Goal: Information Seeking & Learning: Check status

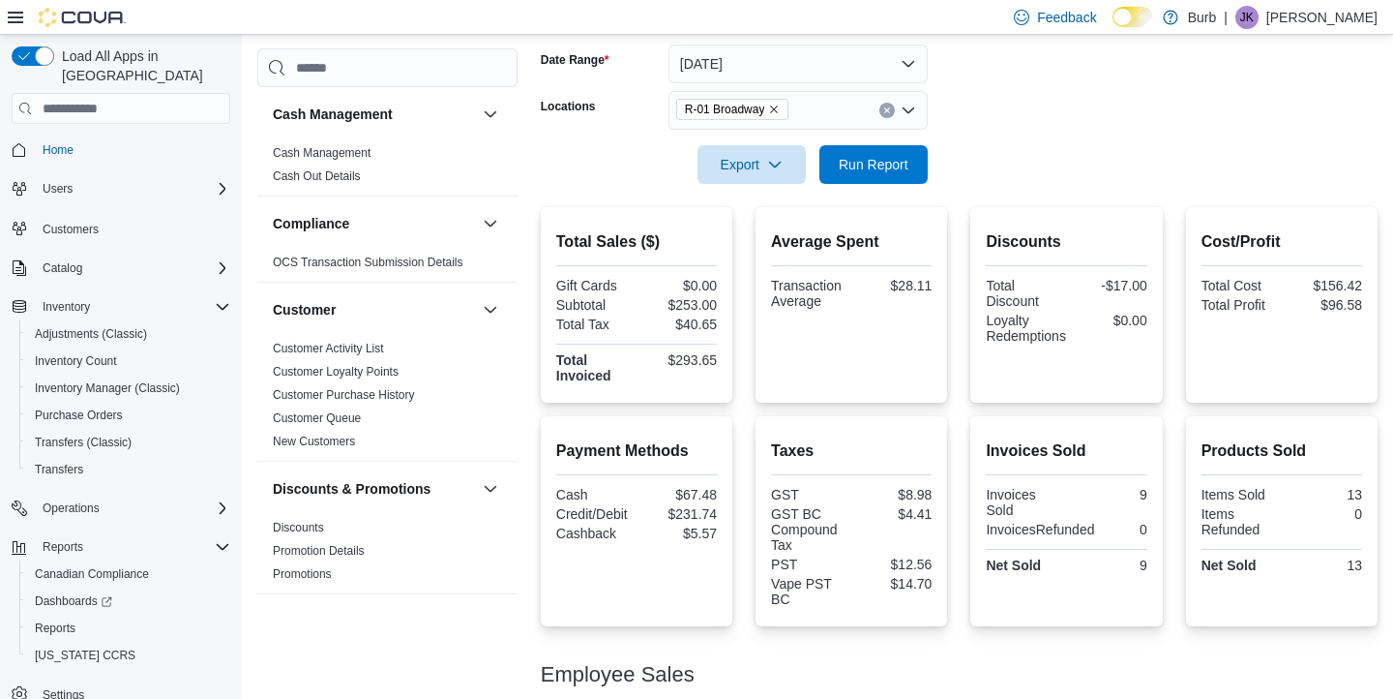
scroll to position [9, 0]
